Goal: Transaction & Acquisition: Purchase product/service

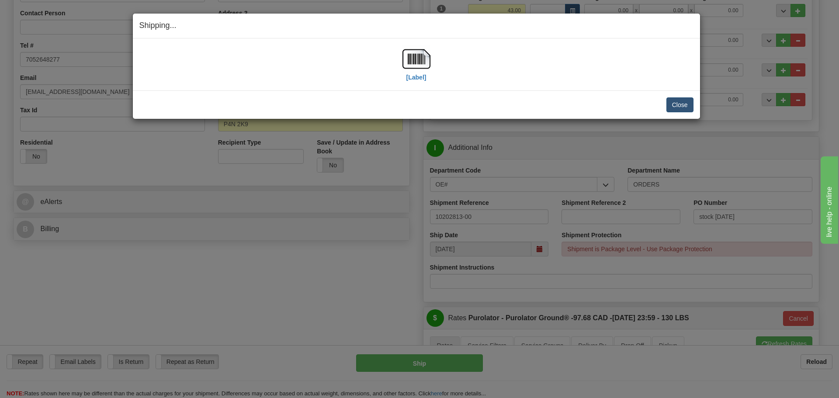
scroll to position [175, 0]
click at [680, 102] on button "Close" at bounding box center [679, 104] width 27 height 15
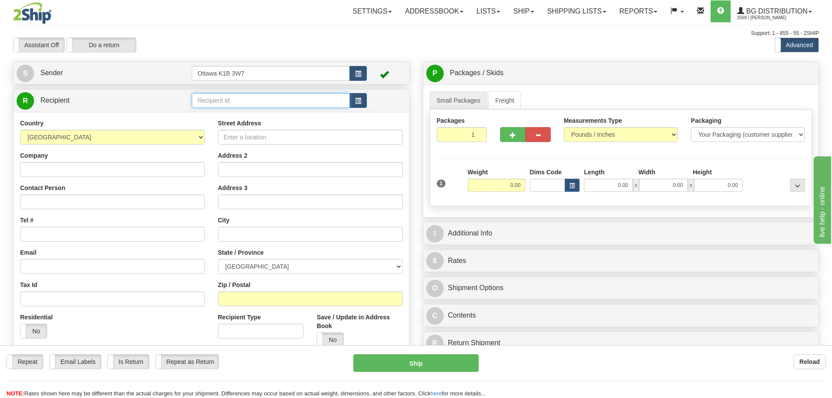
click at [251, 103] on input "text" at bounding box center [271, 100] width 158 height 15
type input "60586"
click at [432, 34] on div "Support: 1 - 855 - 55 - 2SHIP" at bounding box center [416, 33] width 806 height 7
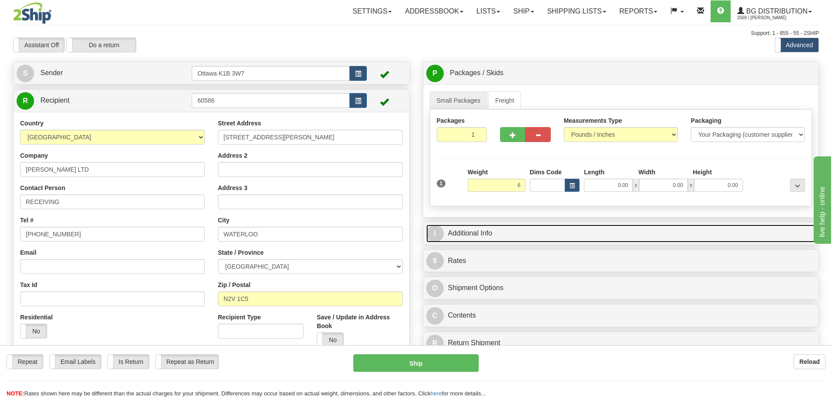
type input "6.00"
click at [564, 232] on link "I Additional Info" at bounding box center [621, 234] width 390 height 18
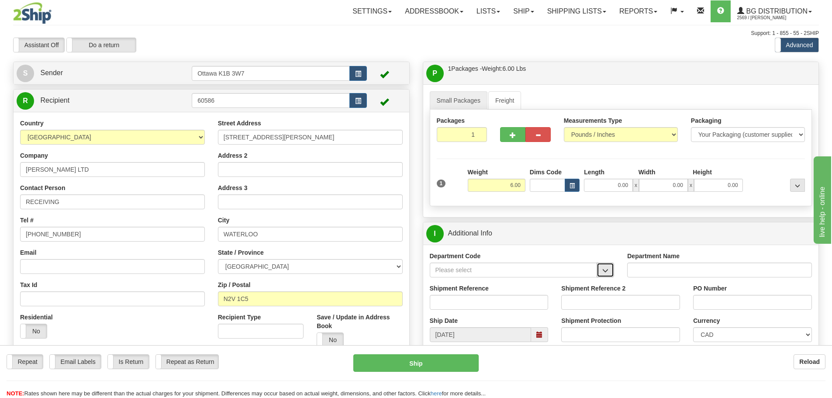
click at [609, 270] on button "button" at bounding box center [605, 270] width 17 height 15
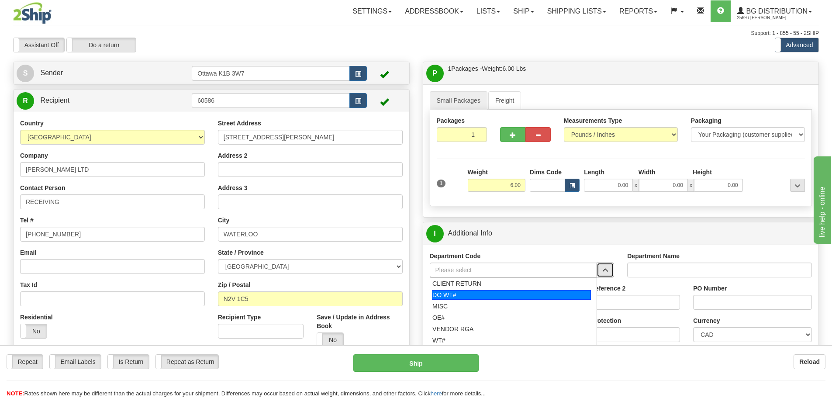
click at [513, 289] on li "DO WT#" at bounding box center [513, 294] width 167 height 11
type input "DO WT#"
type input "DIRECT ORDERS"
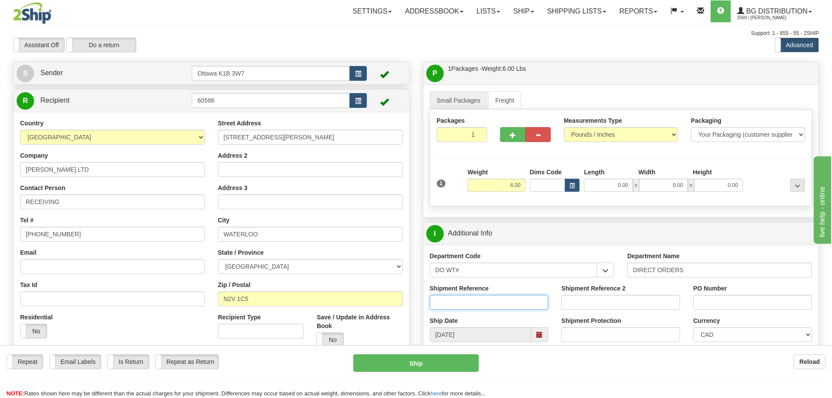
click at [508, 301] on input "Shipment Reference" at bounding box center [489, 302] width 119 height 15
type input "165621-00"
type input "j"
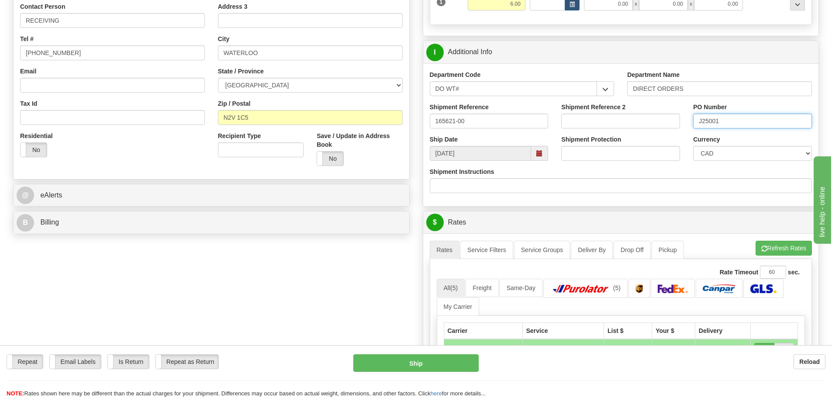
scroll to position [306, 0]
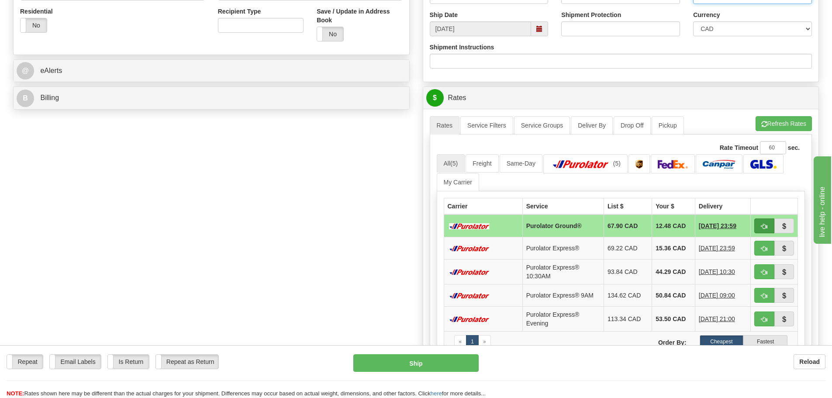
type input "J25001"
click at [762, 226] on span "button" at bounding box center [764, 227] width 6 height 6
type input "260"
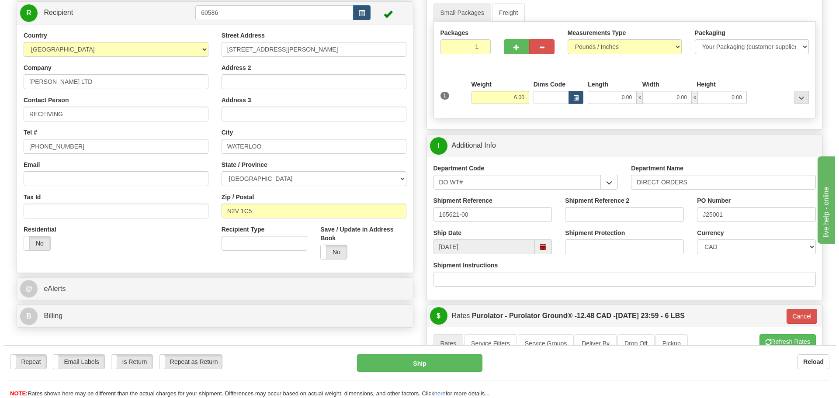
scroll to position [87, 0]
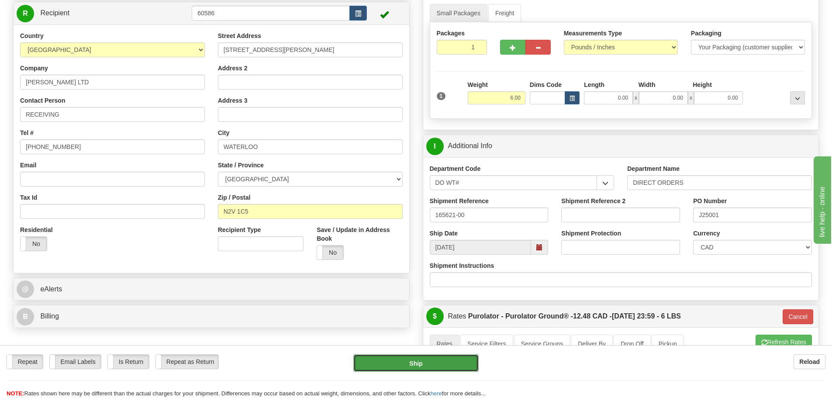
click at [405, 366] on button "Ship" at bounding box center [415, 362] width 125 height 17
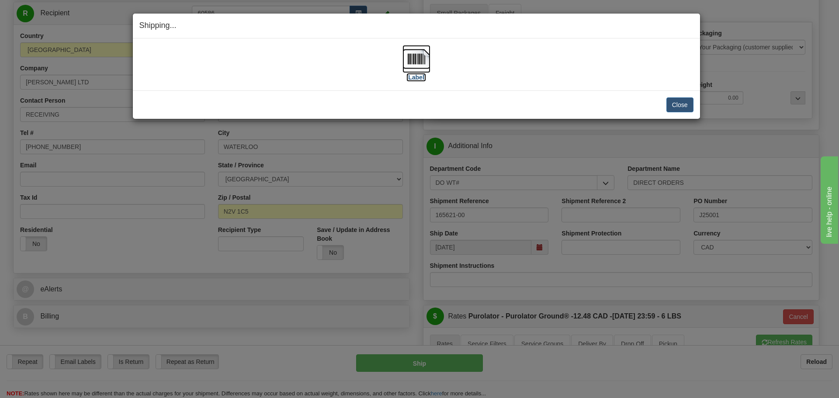
click at [419, 79] on label "[Label]" at bounding box center [416, 77] width 20 height 9
